Goal: Task Accomplishment & Management: Use online tool/utility

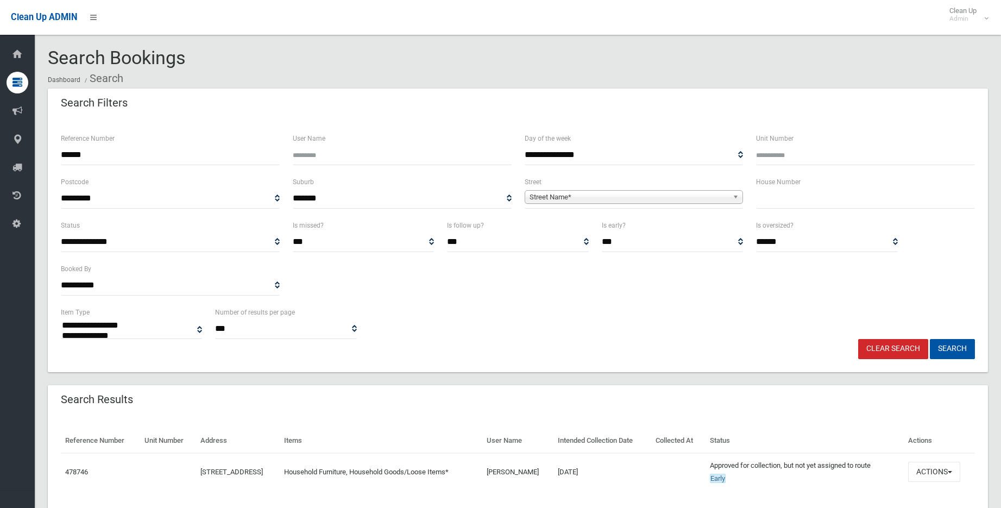
select select
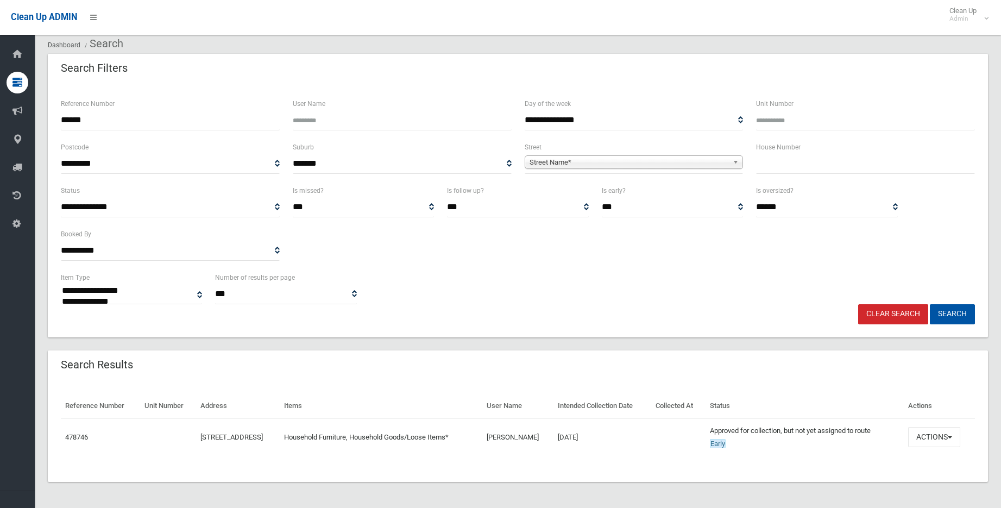
click at [95, 122] on input "******" at bounding box center [170, 120] width 219 height 20
type input "*"
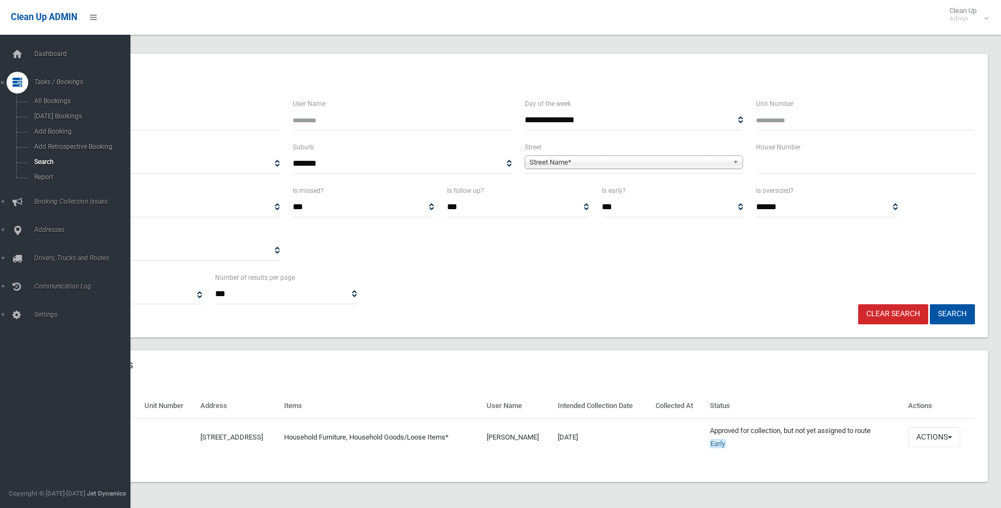
click at [20, 84] on icon at bounding box center [17, 83] width 10 height 22
click at [16, 83] on icon at bounding box center [17, 83] width 10 height 22
click at [46, 162] on span "Search" at bounding box center [80, 162] width 98 height 8
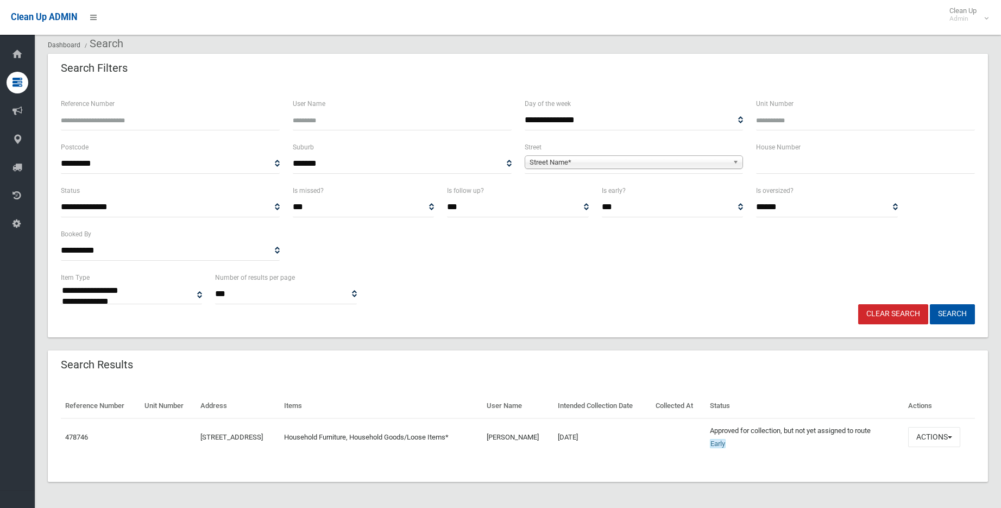
click at [771, 165] on input "text" at bounding box center [865, 164] width 219 height 20
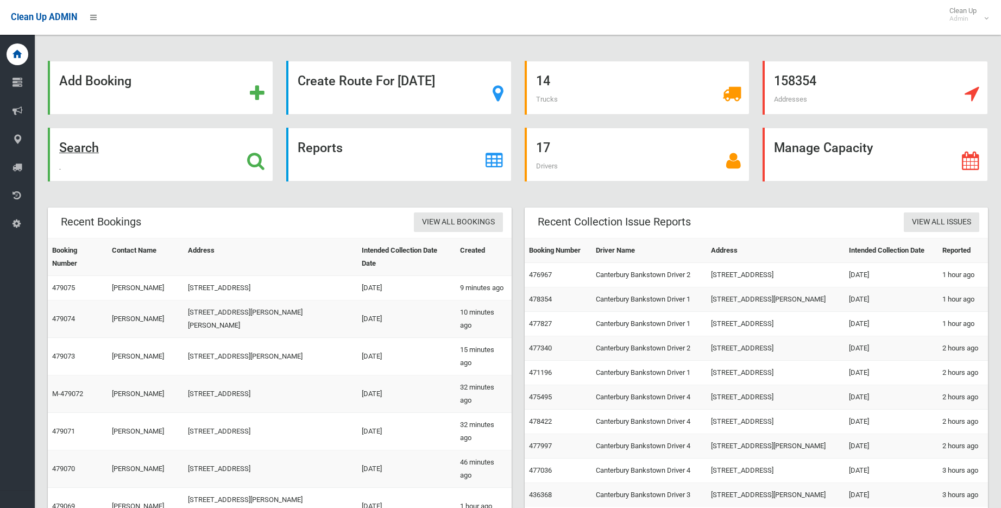
click at [85, 147] on strong "Search" at bounding box center [79, 147] width 40 height 15
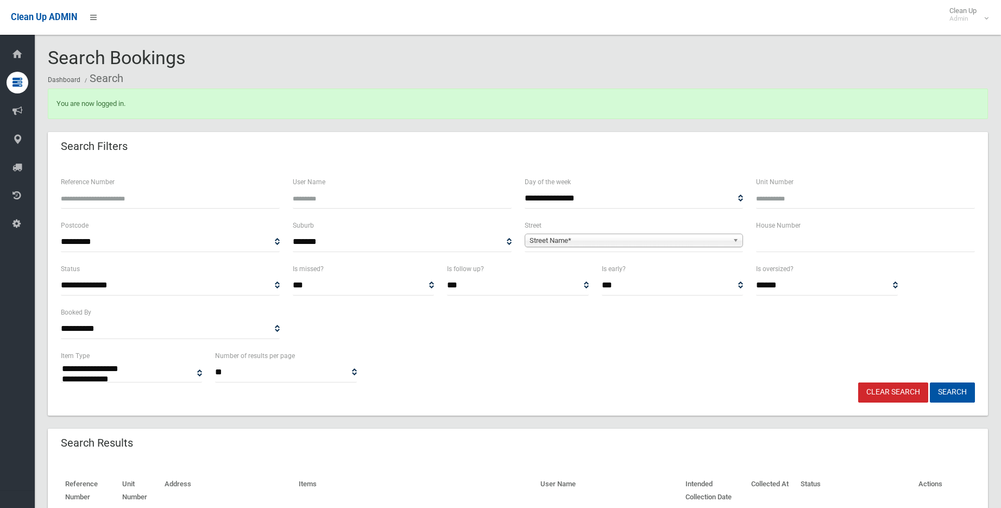
select select
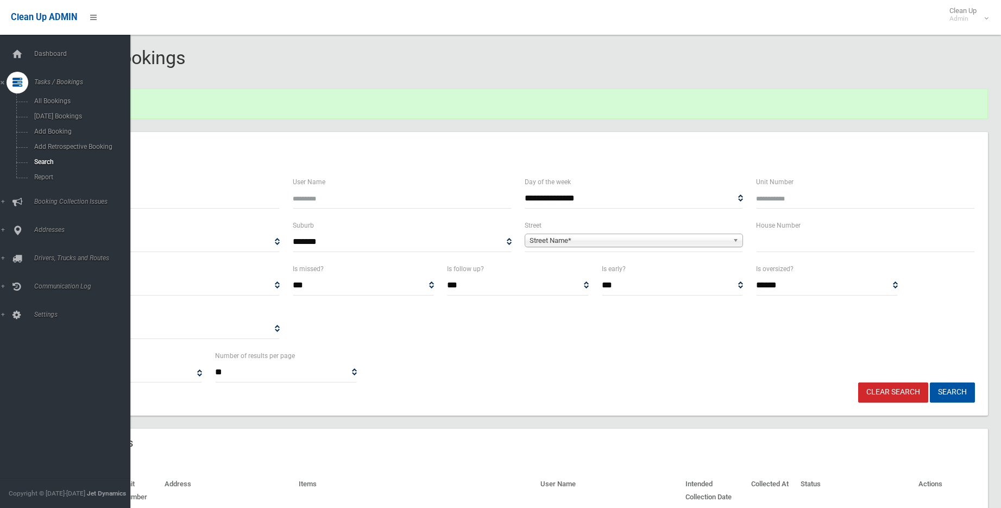
click at [24, 83] on div at bounding box center [18, 83] width 22 height 22
click at [15, 76] on icon at bounding box center [17, 83] width 10 height 22
click at [57, 129] on span "Add Booking" at bounding box center [80, 132] width 98 height 8
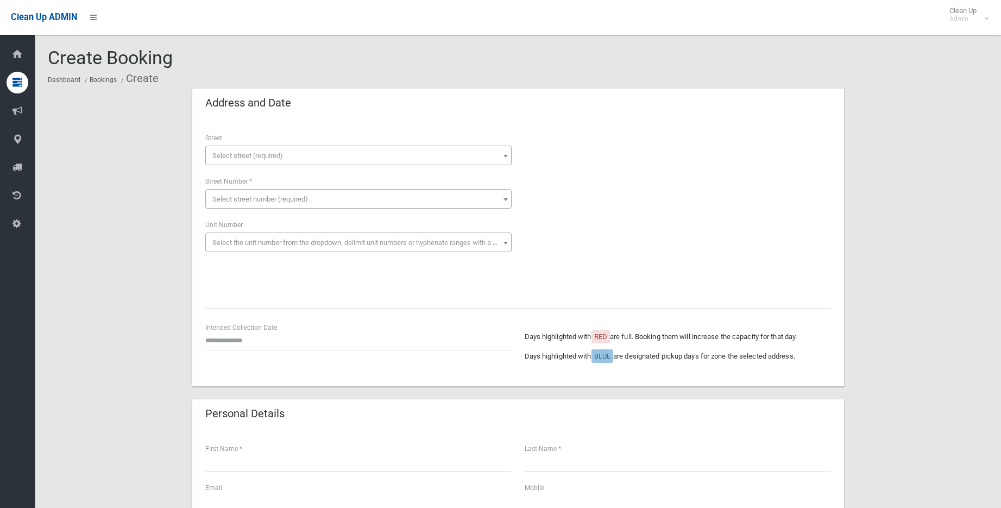
click at [229, 149] on span "Select street (required)" at bounding box center [358, 155] width 301 height 15
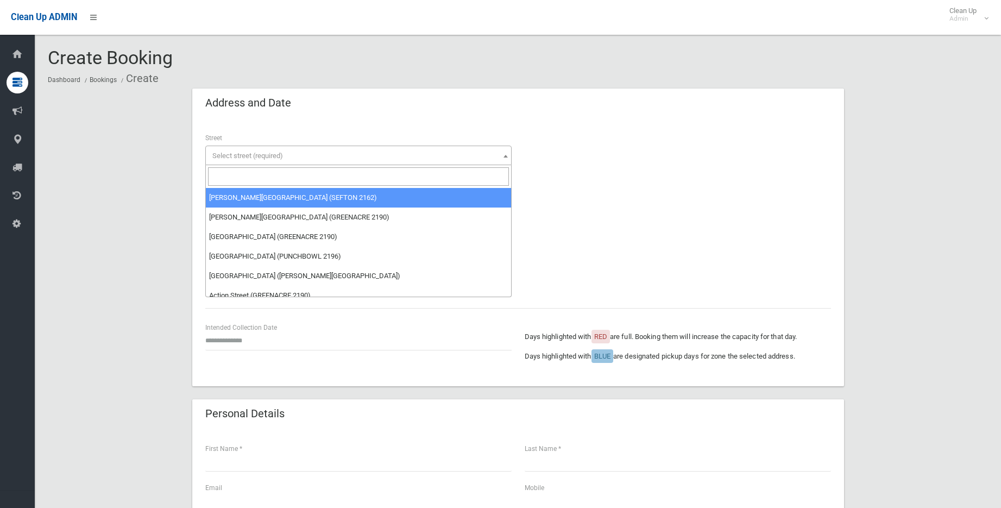
click at [240, 177] on input "search" at bounding box center [358, 176] width 301 height 18
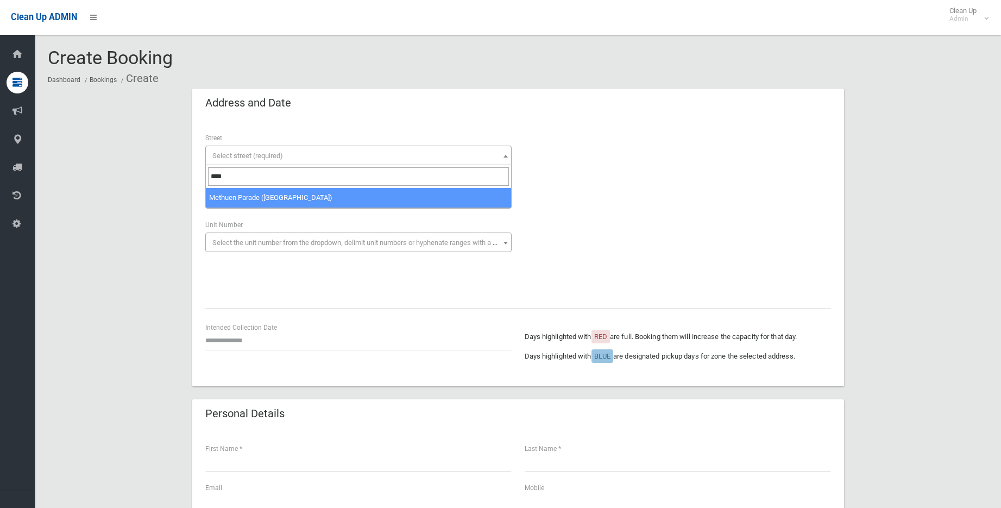
type input "****"
select select "**"
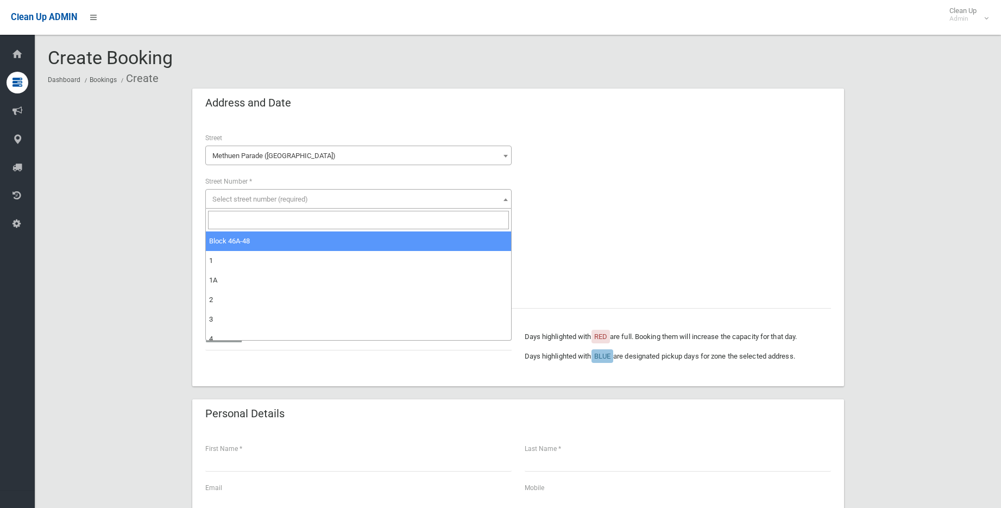
click at [248, 199] on span "Select street number (required)" at bounding box center [260, 199] width 96 height 8
click at [261, 223] on input "search" at bounding box center [358, 220] width 301 height 18
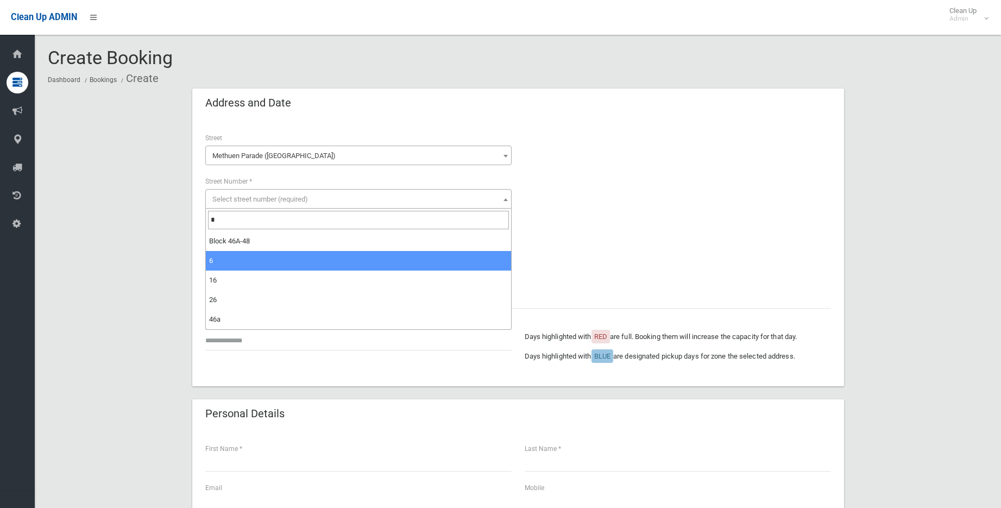
type input "*"
select select "*"
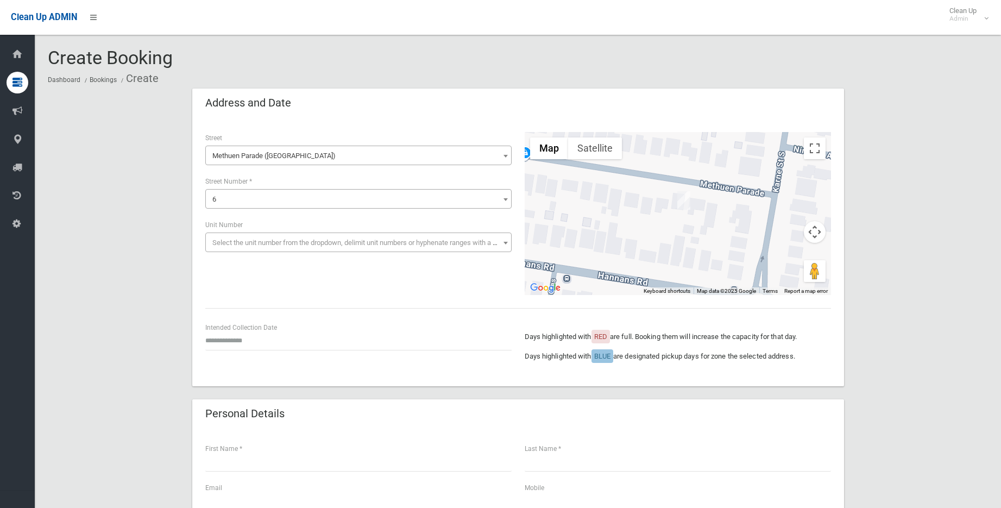
click at [263, 155] on span "Methuen Parade (RIVERWOOD 2210)" at bounding box center [358, 155] width 301 height 15
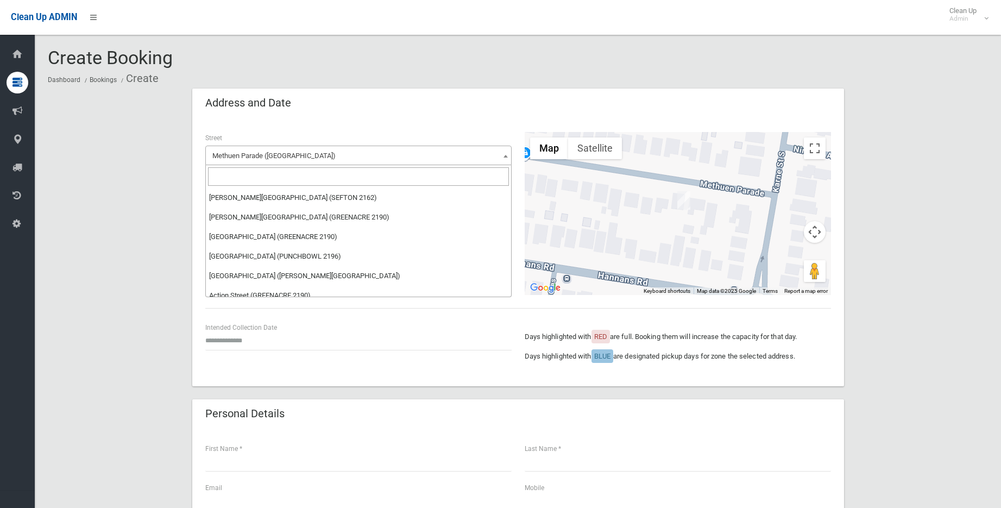
scroll to position [27906, 0]
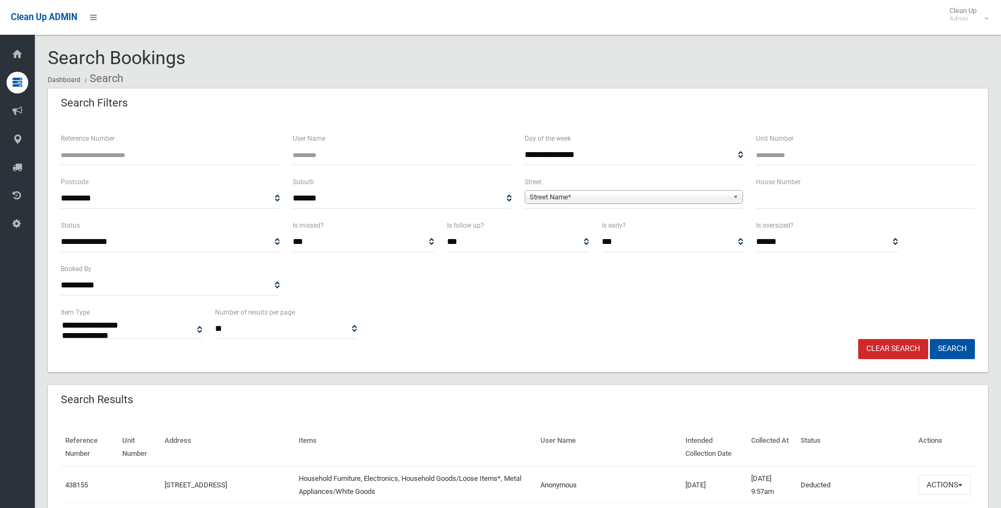
select select
click at [569, 199] on span "Street Name*" at bounding box center [629, 197] width 199 height 13
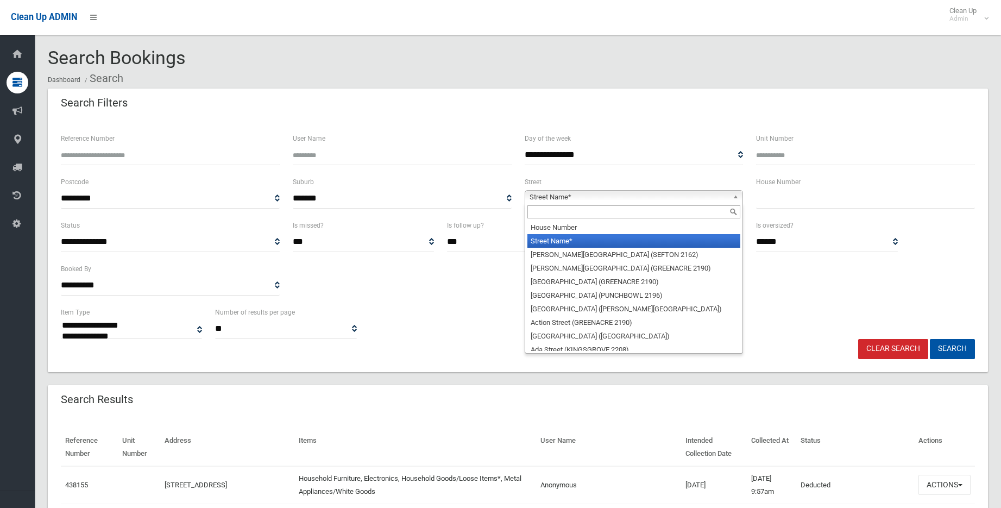
drag, startPoint x: 576, startPoint y: 209, endPoint x: 603, endPoint y: 186, distance: 35.1
click at [586, 199] on div "Street Name* House Number Street Name* Abbott Avenue (SEFTON 2162) Abel Street …" at bounding box center [634, 197] width 219 height 14
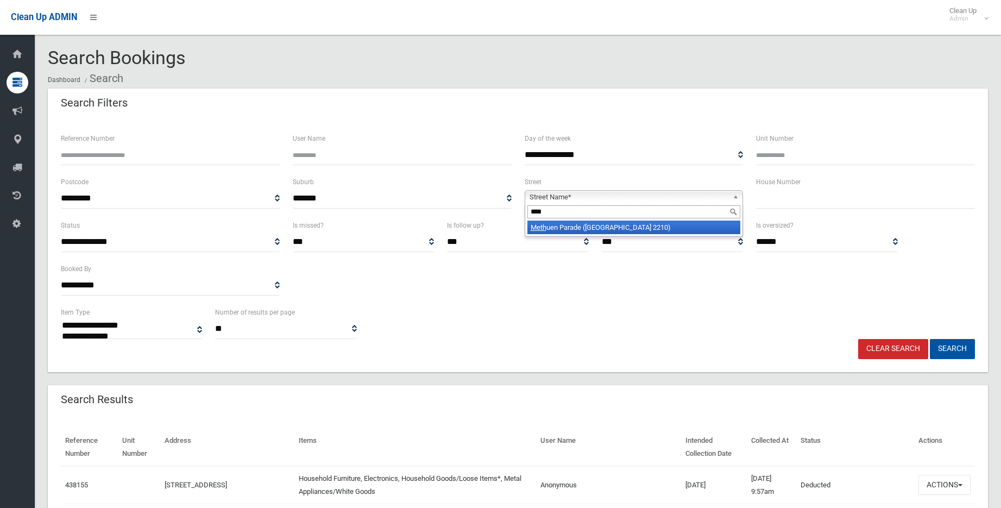
type input "****"
click at [596, 227] on li "Meth uen Parade (RIVERWOOD 2210)" at bounding box center [633, 228] width 213 height 14
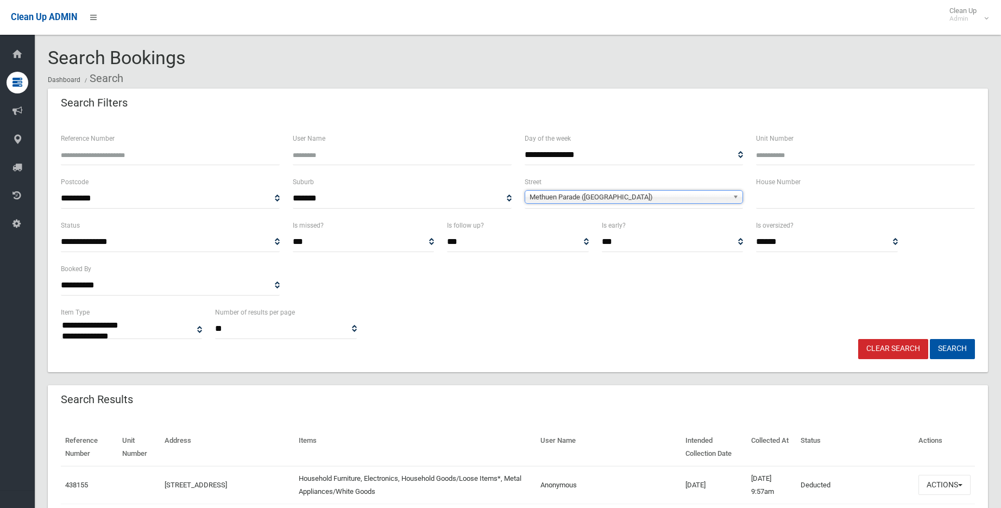
click at [780, 205] on input "text" at bounding box center [865, 198] width 219 height 20
type input "*"
click at [942, 347] on button "Search" at bounding box center [952, 349] width 45 height 20
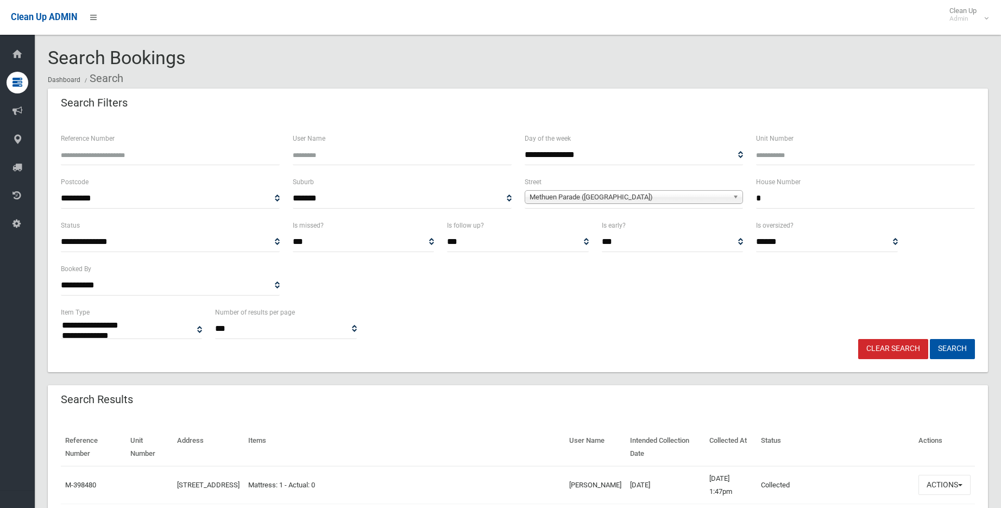
select select
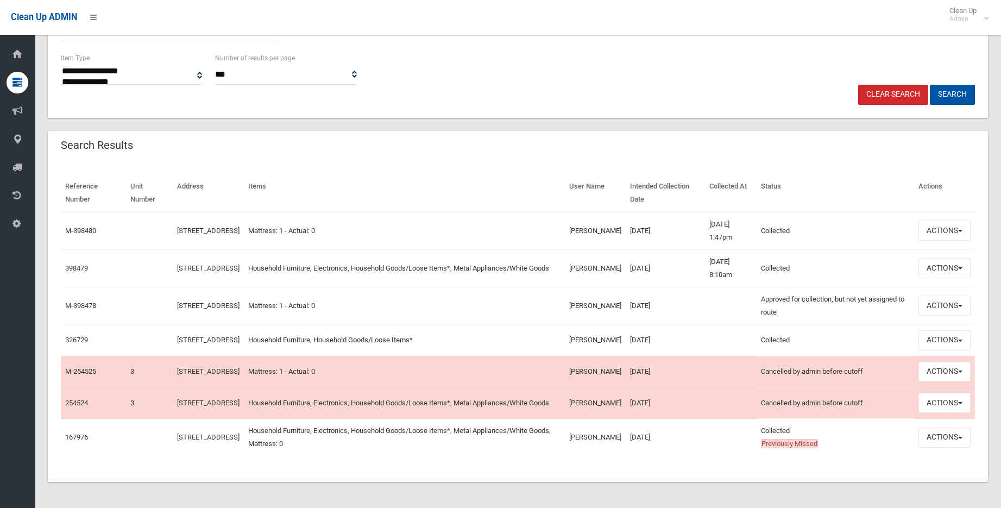
scroll to position [273, 0]
click at [938, 362] on button "Actions" at bounding box center [945, 372] width 52 height 20
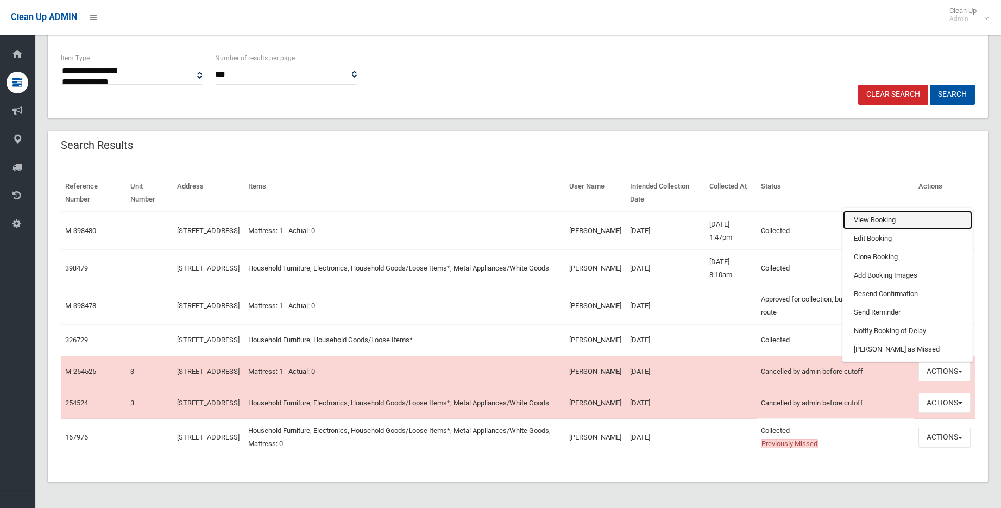
click at [871, 211] on link "View Booking" at bounding box center [907, 220] width 129 height 18
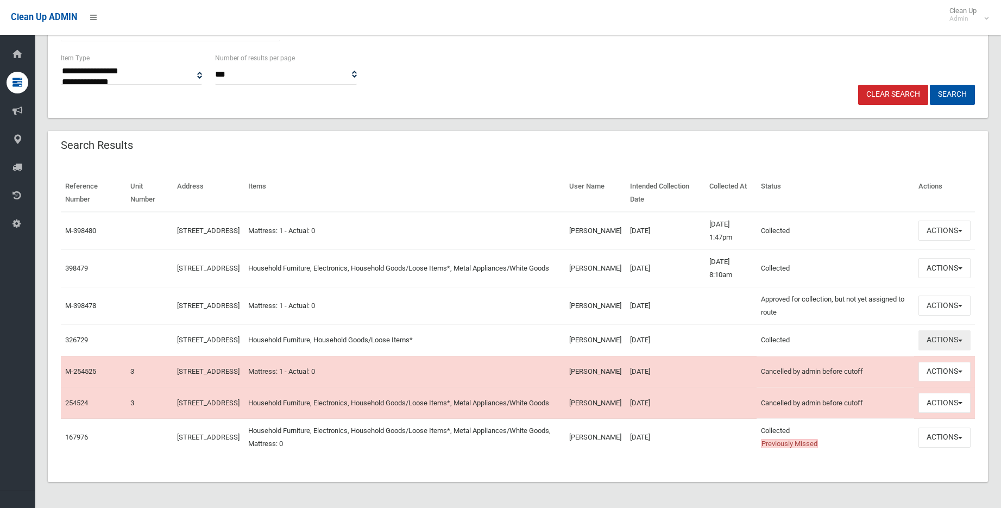
click at [952, 330] on button "Actions" at bounding box center [945, 340] width 52 height 20
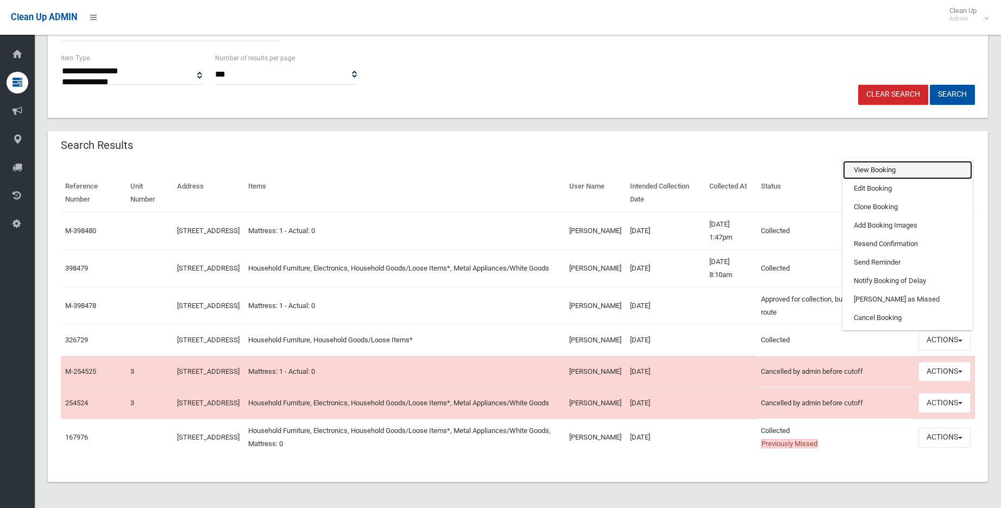
click at [879, 161] on link "View Booking" at bounding box center [907, 170] width 129 height 18
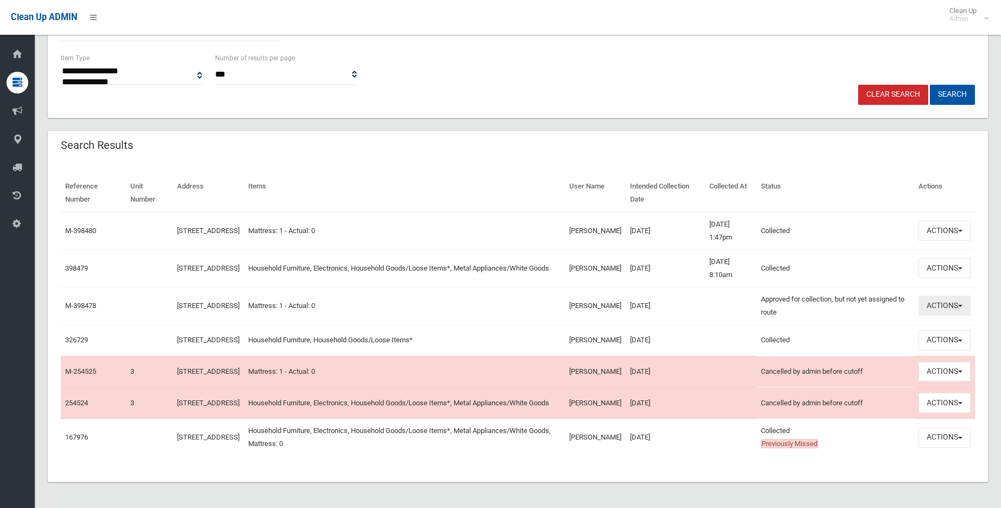
click at [954, 296] on button "Actions" at bounding box center [945, 306] width 52 height 20
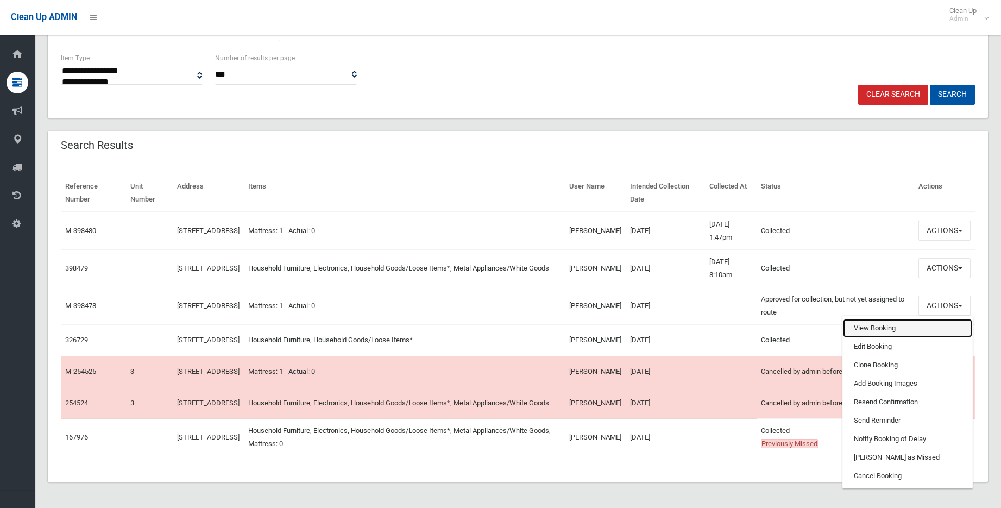
click at [903, 319] on link "View Booking" at bounding box center [907, 328] width 129 height 18
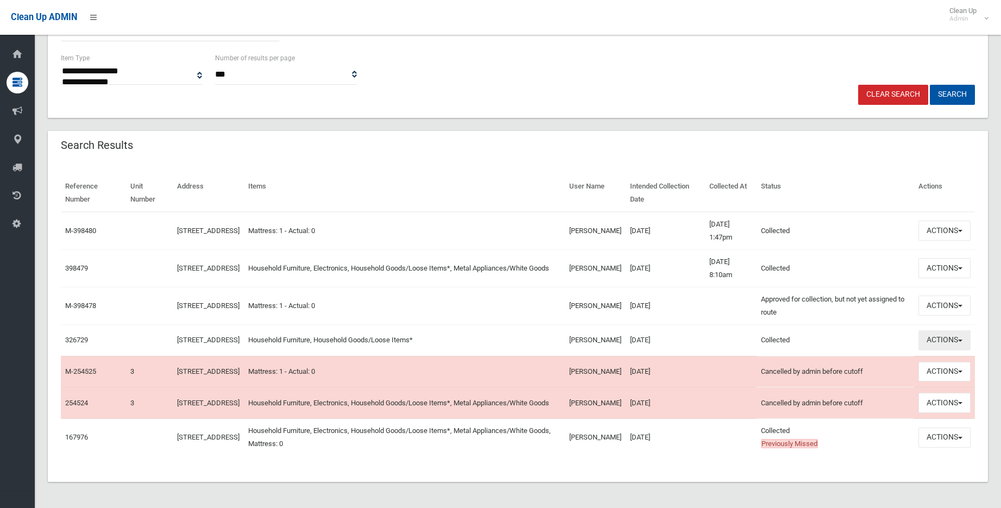
click at [939, 330] on button "Actions" at bounding box center [945, 340] width 52 height 20
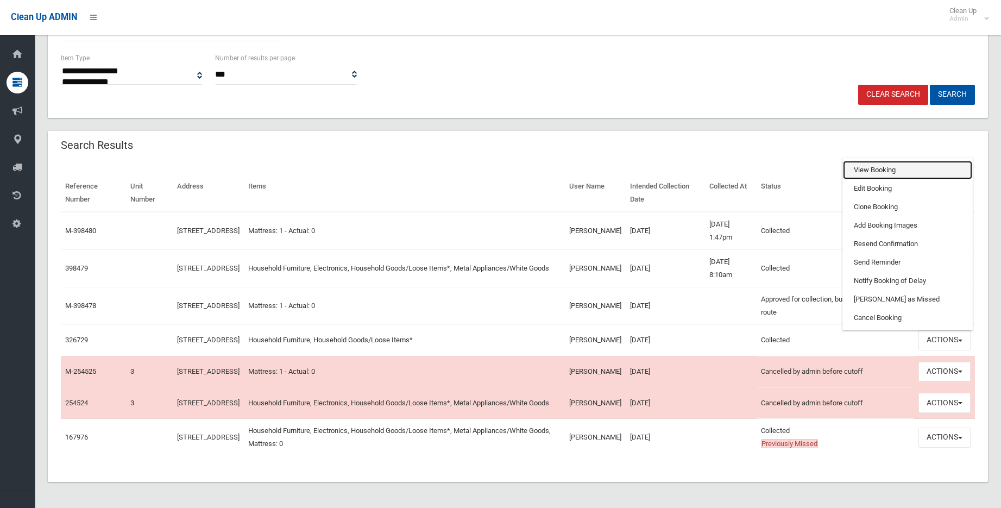
click at [879, 161] on link "View Booking" at bounding box center [907, 170] width 129 height 18
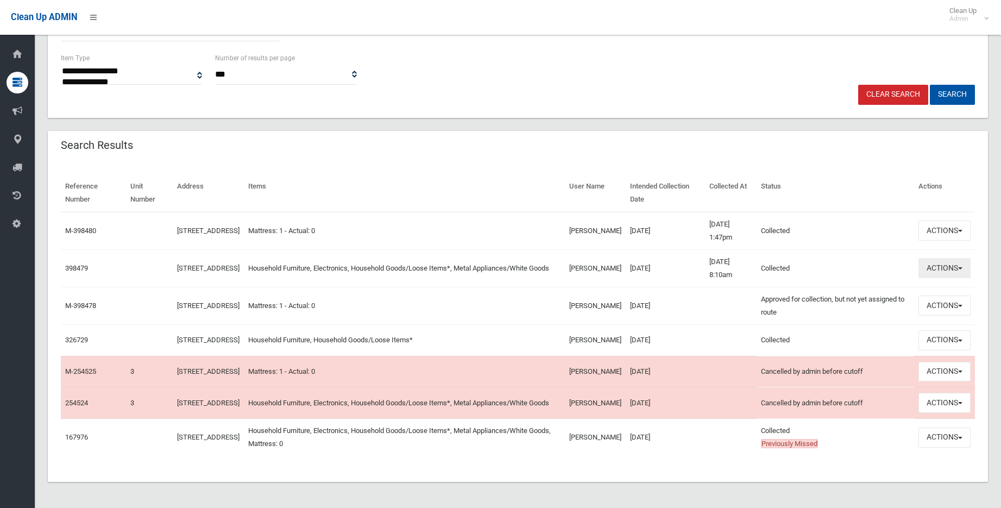
click at [954, 258] on button "Actions" at bounding box center [945, 268] width 52 height 20
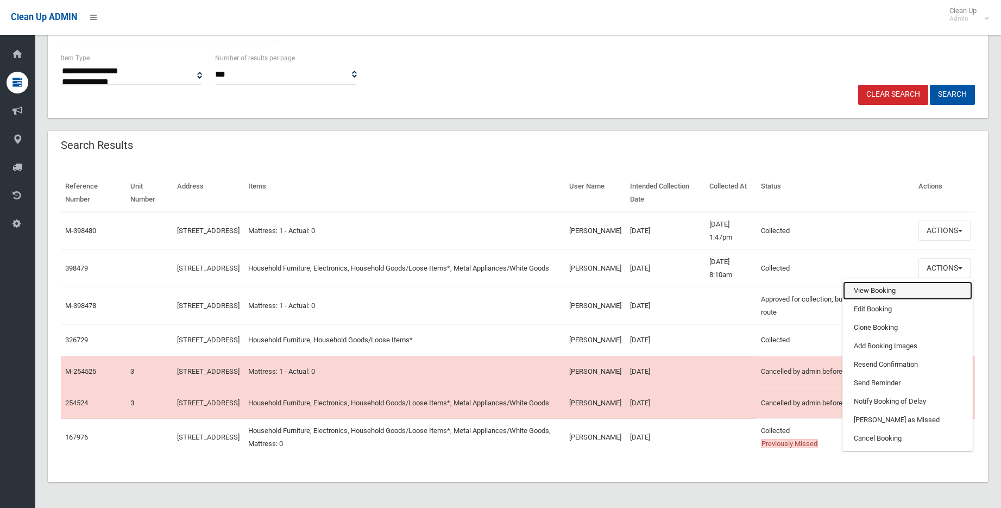
click at [904, 281] on link "View Booking" at bounding box center [907, 290] width 129 height 18
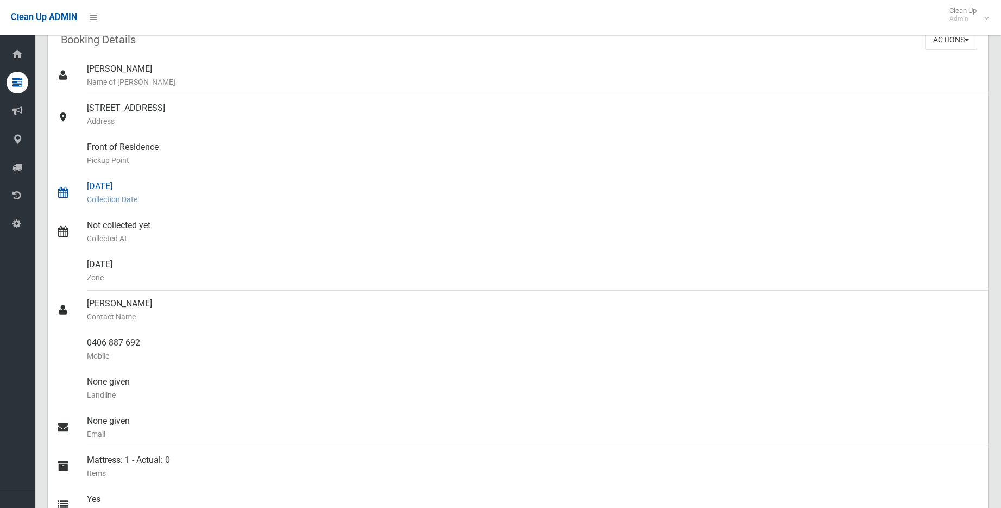
scroll to position [39, 0]
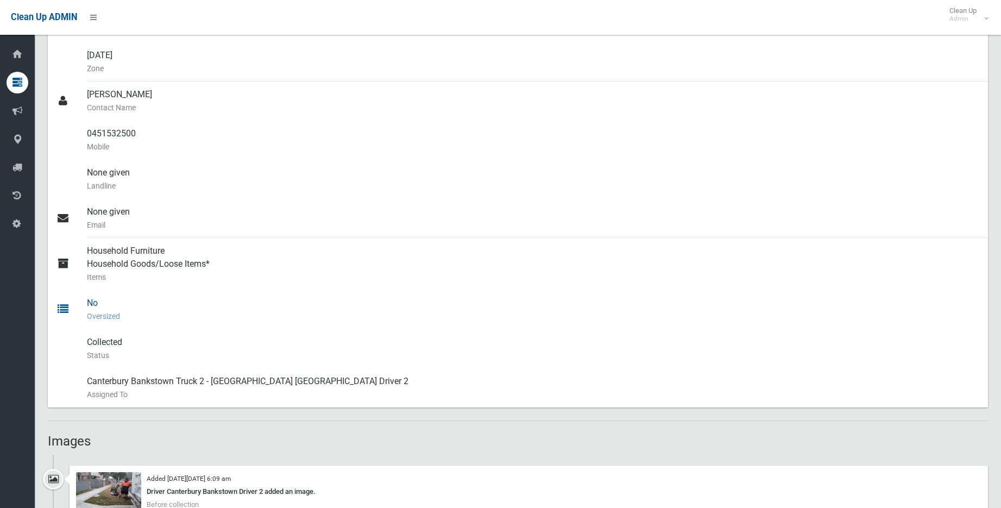
scroll to position [489, 0]
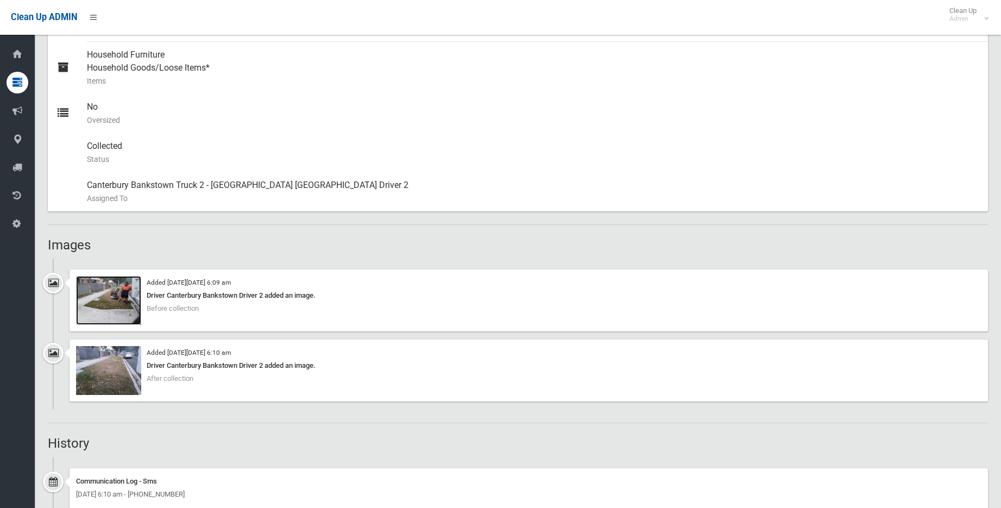
click at [116, 311] on img at bounding box center [108, 300] width 65 height 49
click at [122, 367] on img at bounding box center [108, 370] width 65 height 49
click at [115, 294] on img at bounding box center [108, 300] width 65 height 49
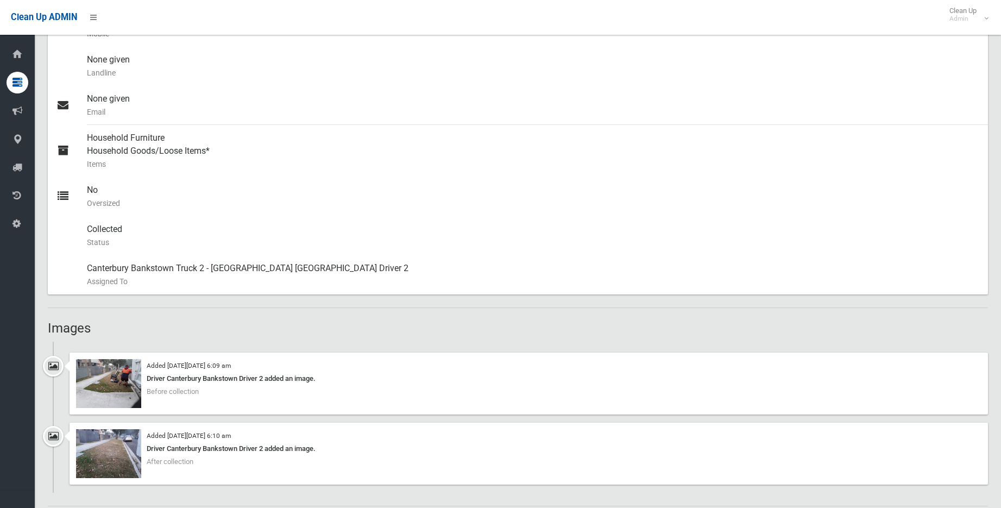
scroll to position [598, 0]
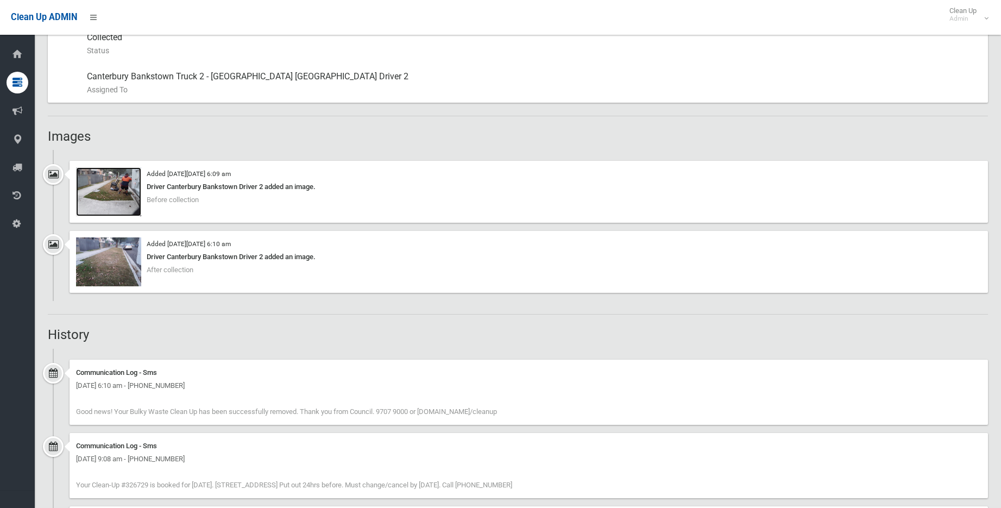
click at [129, 193] on img at bounding box center [108, 191] width 65 height 49
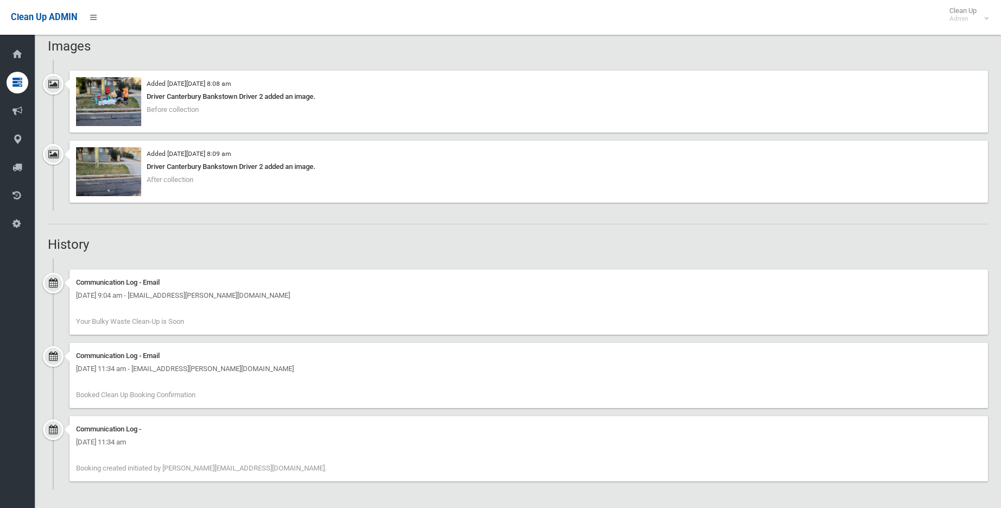
scroll to position [807, 0]
click at [98, 97] on img at bounding box center [108, 100] width 65 height 49
